Goal: Find specific page/section

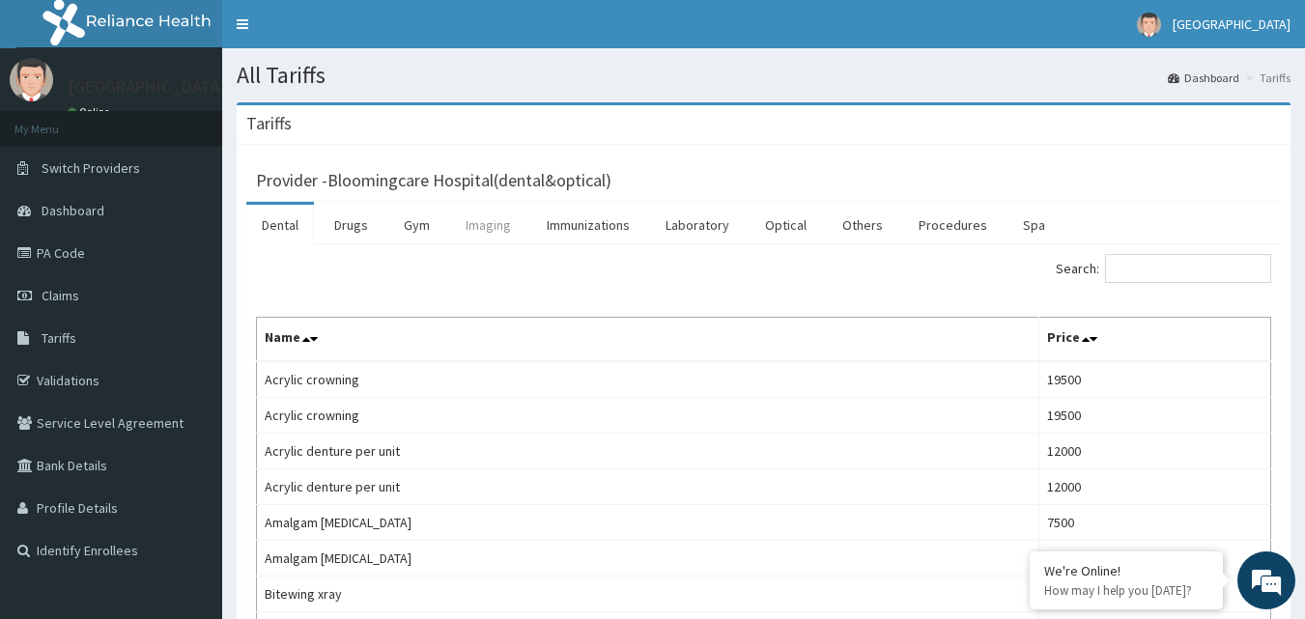
click at [470, 229] on link "Imaging" at bounding box center [488, 225] width 76 height 41
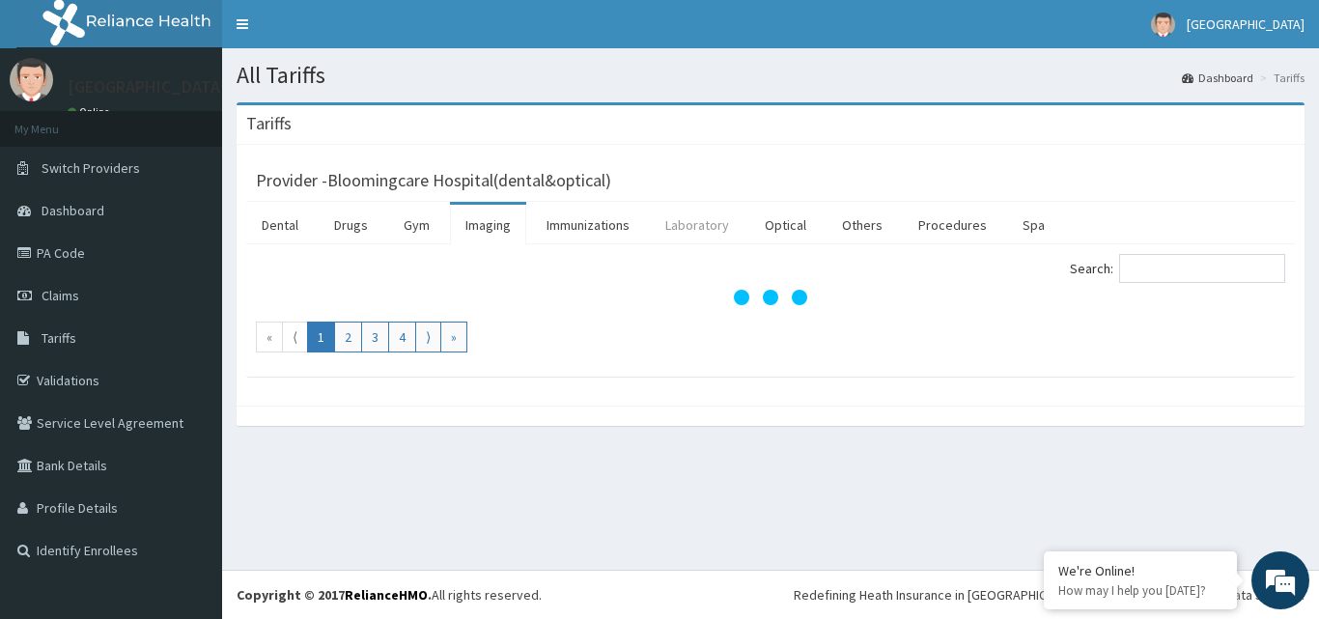
click at [717, 222] on link "Laboratory" at bounding box center [697, 225] width 95 height 41
click at [797, 228] on link "Optical" at bounding box center [785, 225] width 72 height 41
click at [837, 225] on link "Others" at bounding box center [862, 225] width 71 height 41
click at [911, 229] on link "Procedures" at bounding box center [952, 225] width 99 height 41
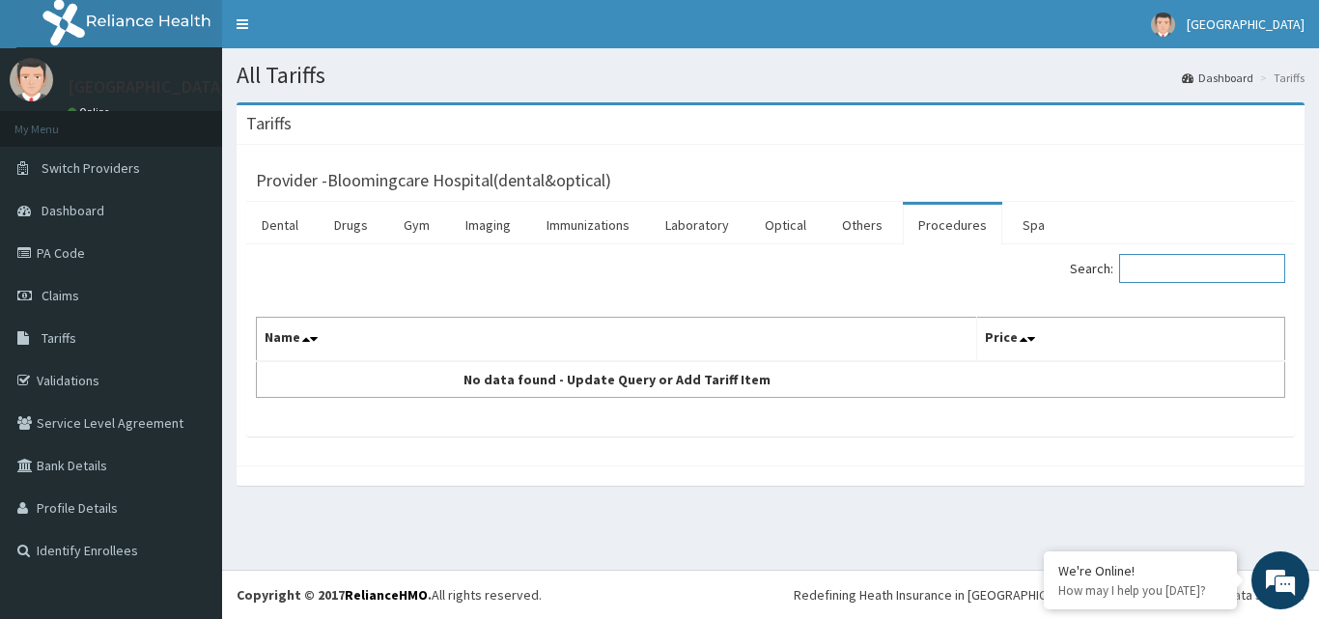
click at [1193, 264] on input "Search:" at bounding box center [1202, 268] width 166 height 29
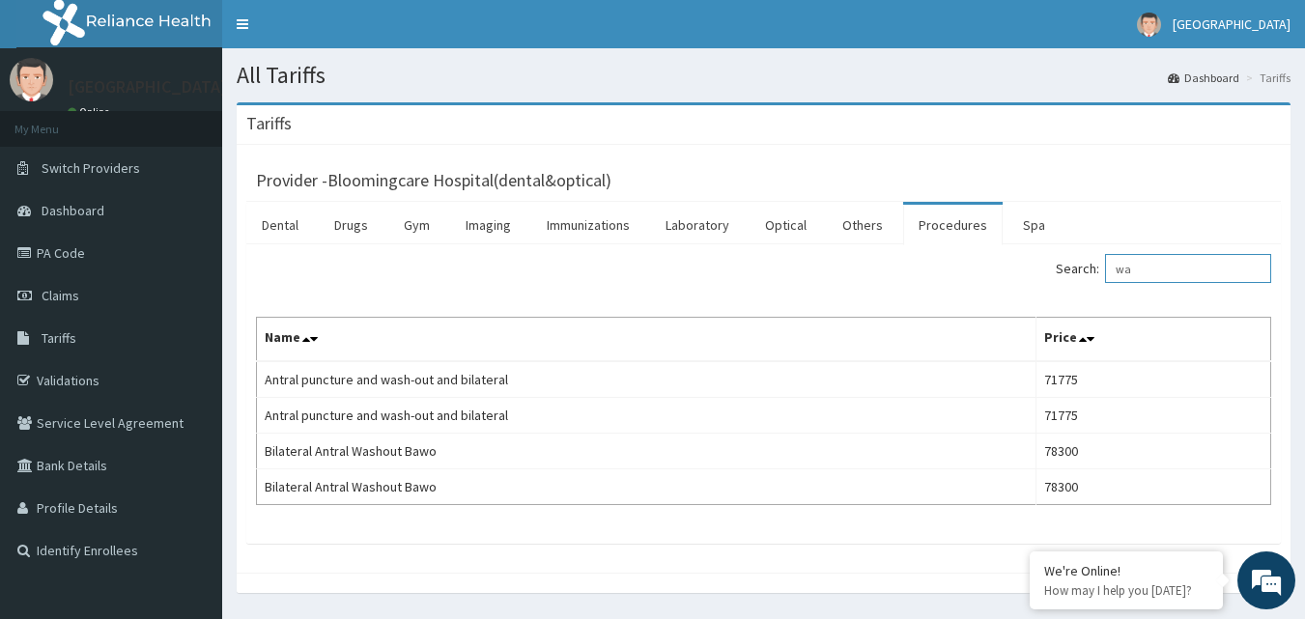
type input "w"
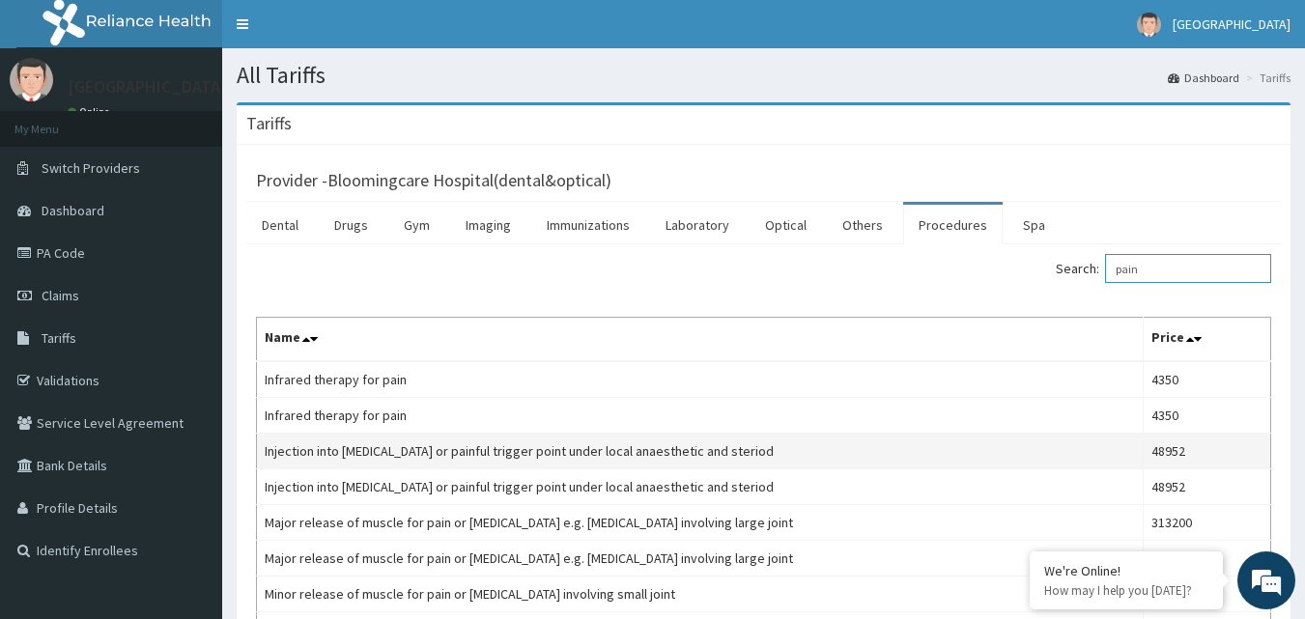
scroll to position [97, 0]
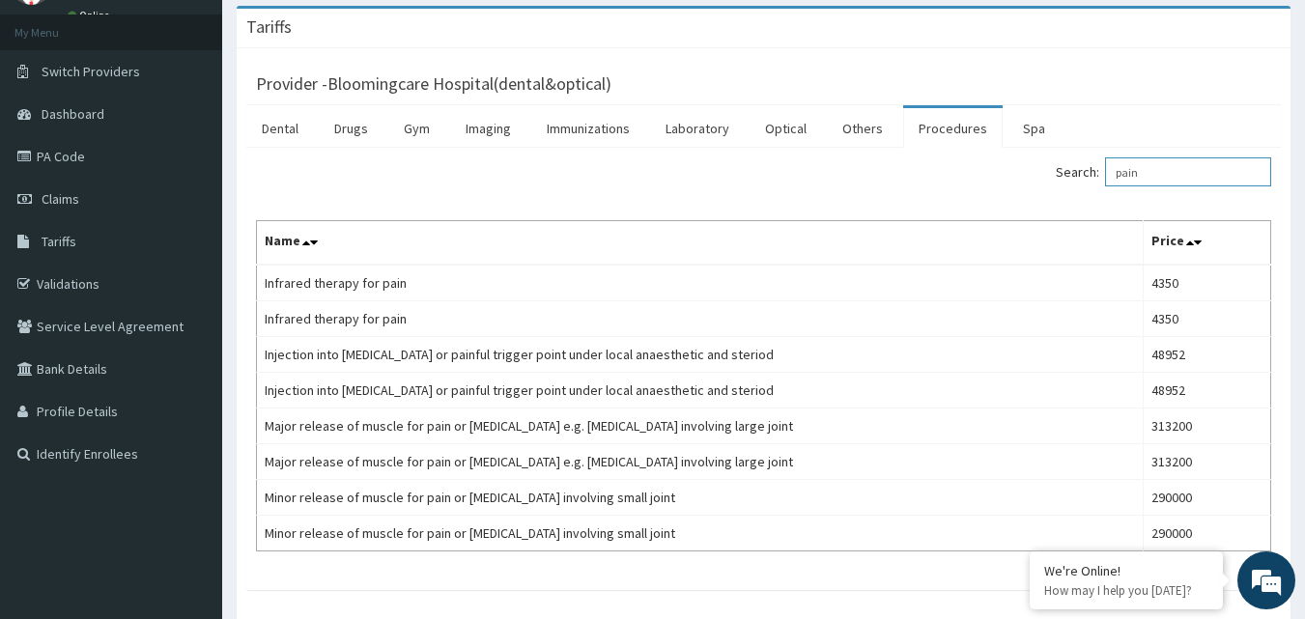
click at [1164, 172] on input "pain" at bounding box center [1188, 171] width 166 height 29
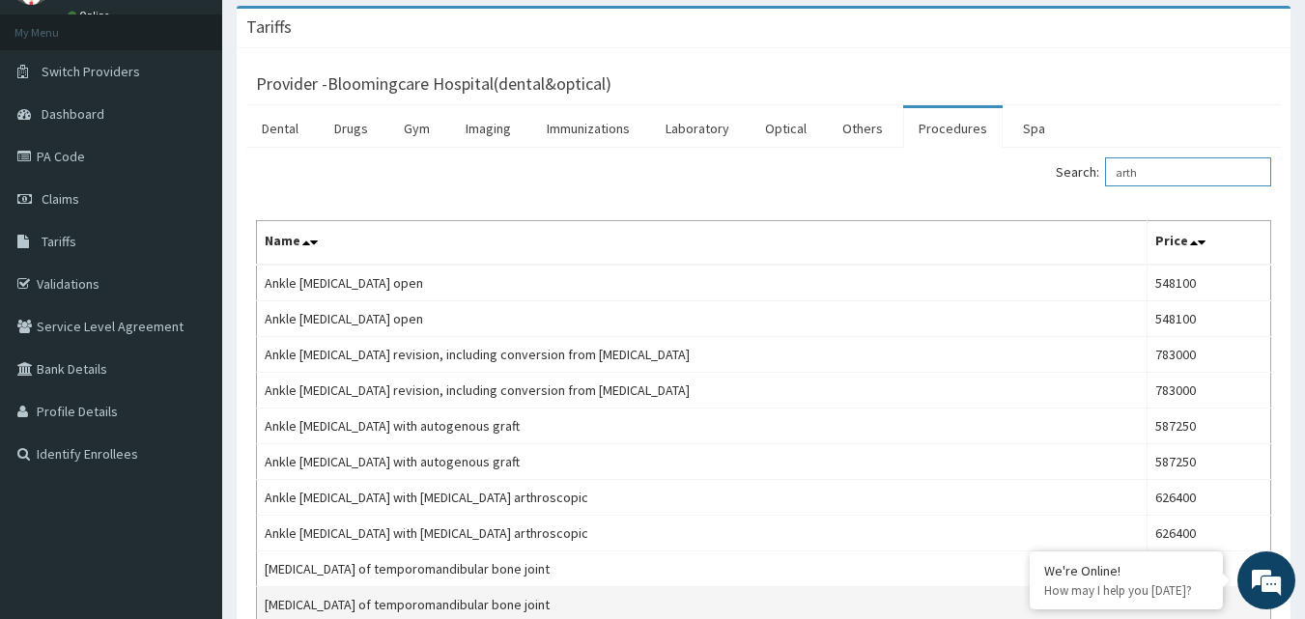
type input "arthr"
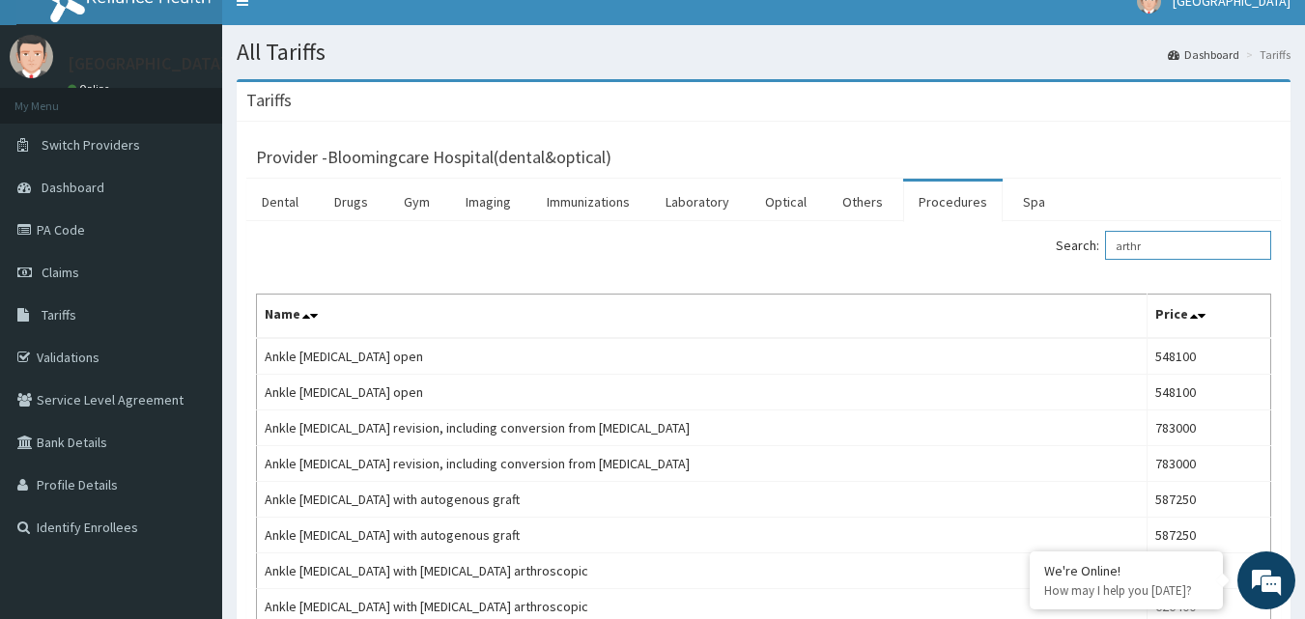
scroll to position [0, 0]
